Goal: Find specific page/section: Find specific page/section

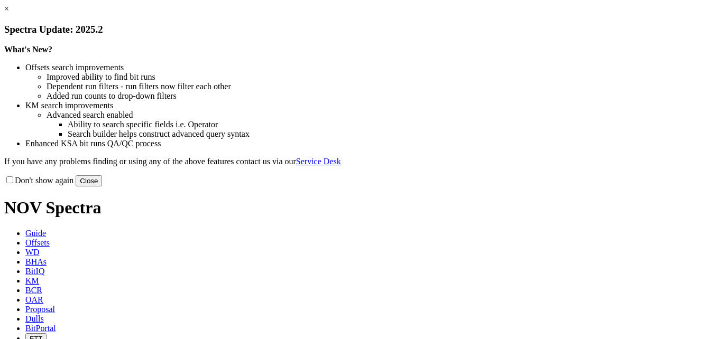
click at [9, 13] on link "×" at bounding box center [6, 8] width 5 height 9
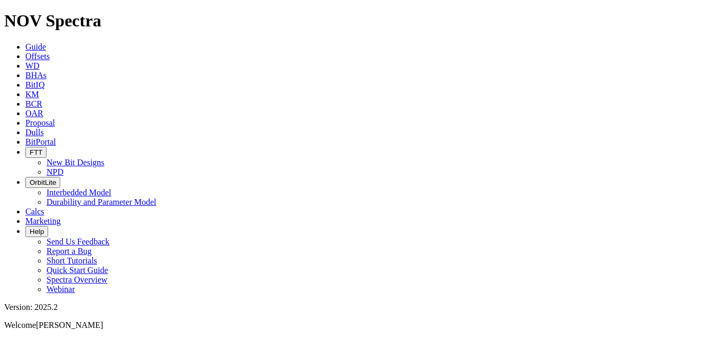
click at [40, 61] on span "WD" at bounding box center [32, 65] width 14 height 9
click at [47, 71] on span "BHAs" at bounding box center [35, 75] width 21 height 9
click at [44, 80] on span "BitIQ" at bounding box center [34, 84] width 19 height 9
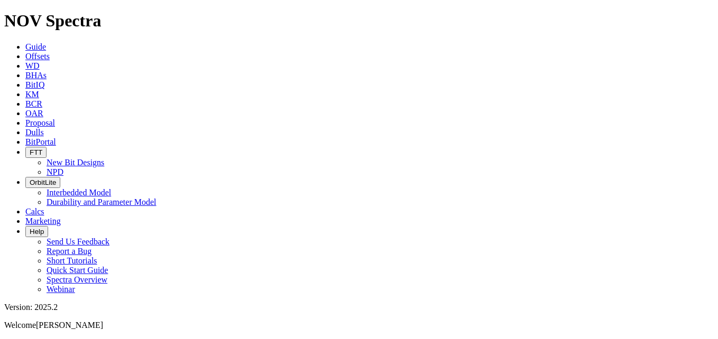
scroll to position [793, 0]
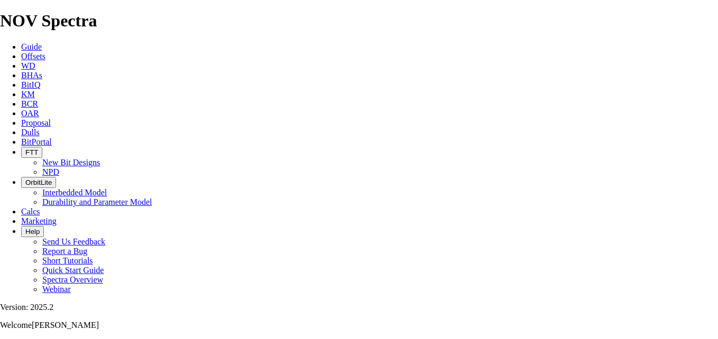
scroll to position [53, 0]
